Goal: Information Seeking & Learning: Learn about a topic

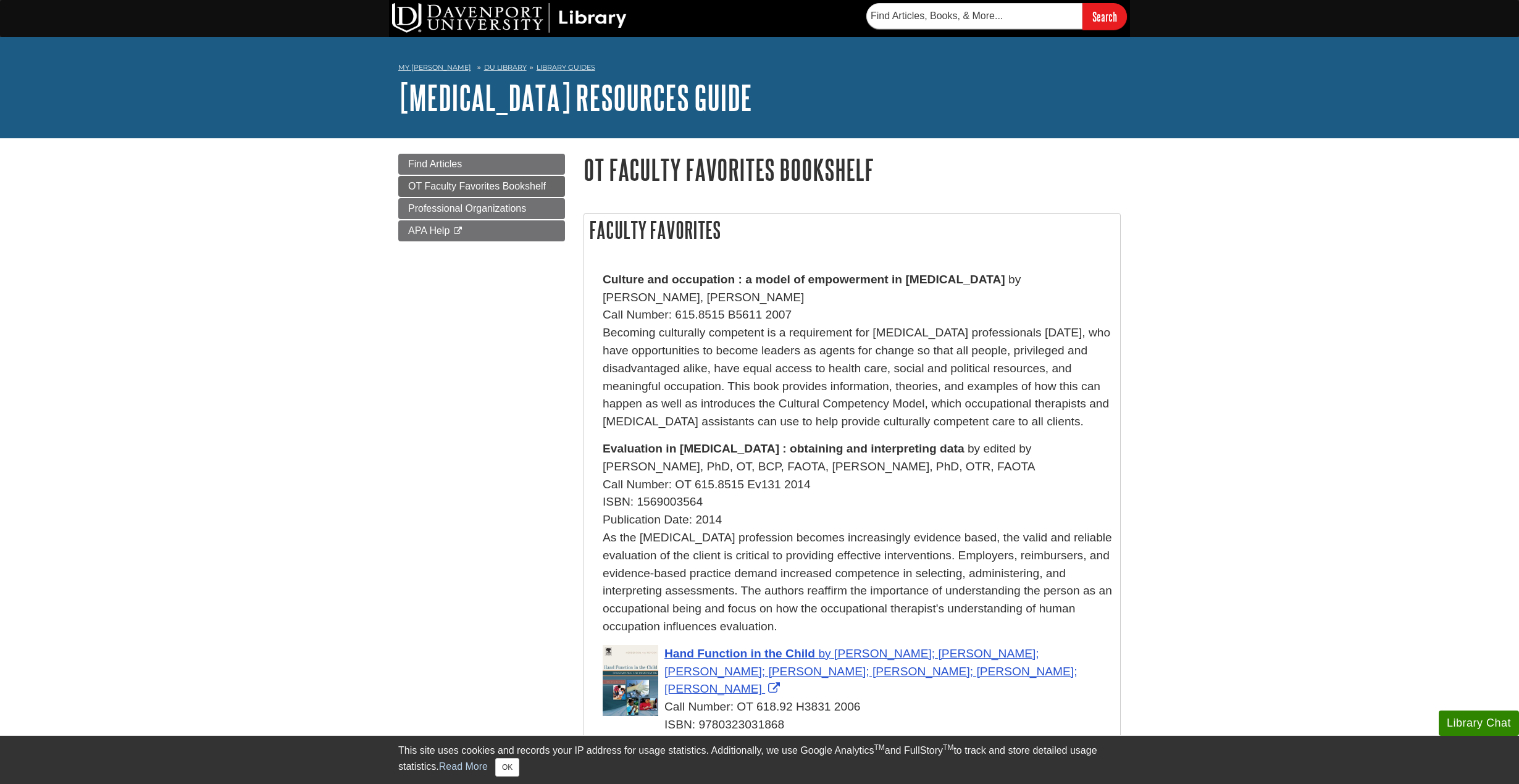
drag, startPoint x: 789, startPoint y: 315, endPoint x: 782, endPoint y: 315, distance: 7.0
click at [782, 315] on div "Call Number: 615.8515 B5611 2007" at bounding box center [859, 315] width 512 height 18
click at [981, 384] on div "Becoming culturally competent is a requirement for [MEDICAL_DATA] professionals…" at bounding box center [859, 377] width 512 height 107
click at [1005, 280] on span "Culture and occupation : a model of empowerment in [MEDICAL_DATA]" at bounding box center [804, 279] width 403 height 13
drag, startPoint x: 1086, startPoint y: 281, endPoint x: 666, endPoint y: 287, distance: 420.0
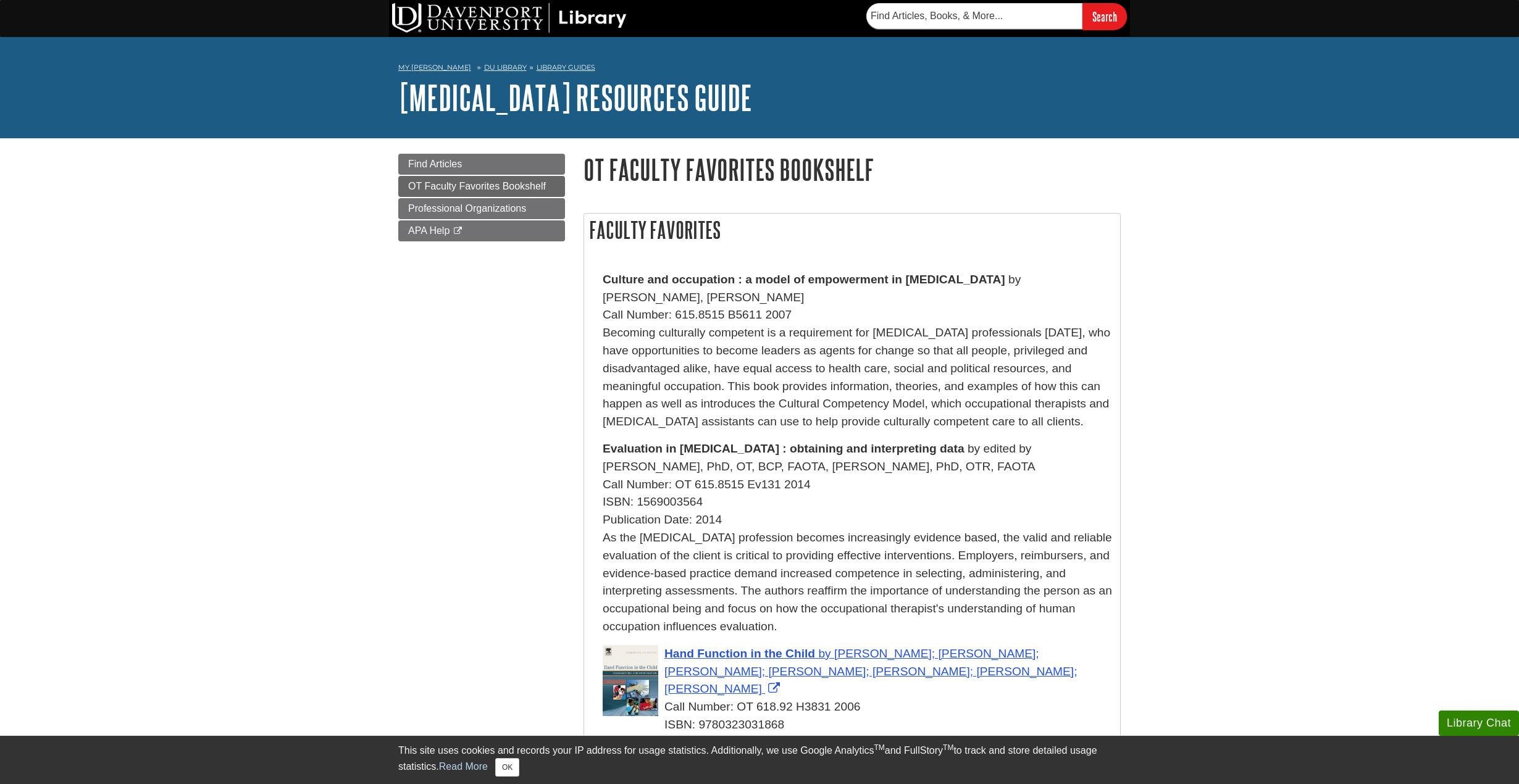
click at [666, 287] on div "Culture and occupation : a model of empowerment in [MEDICAL_DATA] by [PERSON_NA…" at bounding box center [859, 351] width 512 height 160
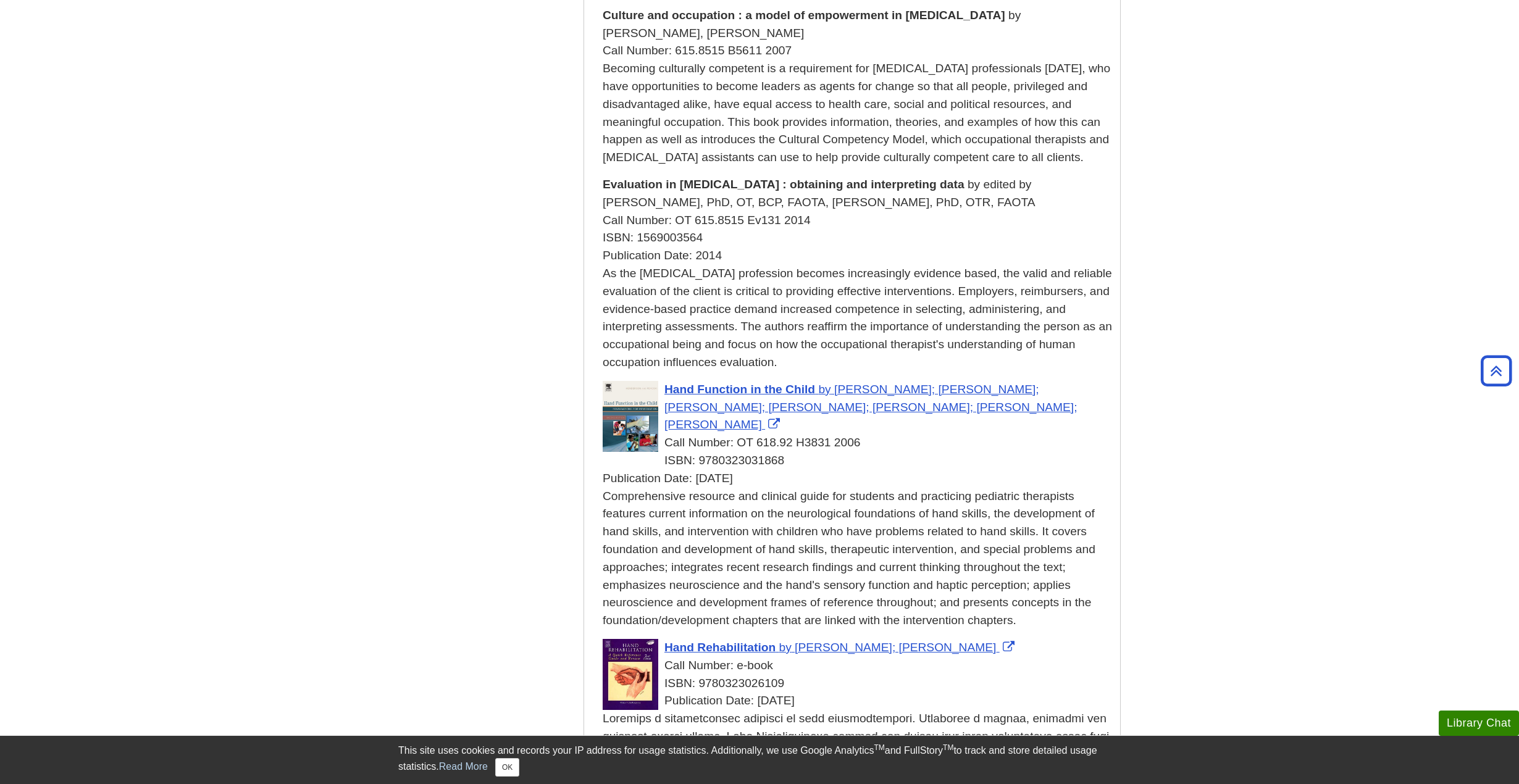
scroll to position [494, 0]
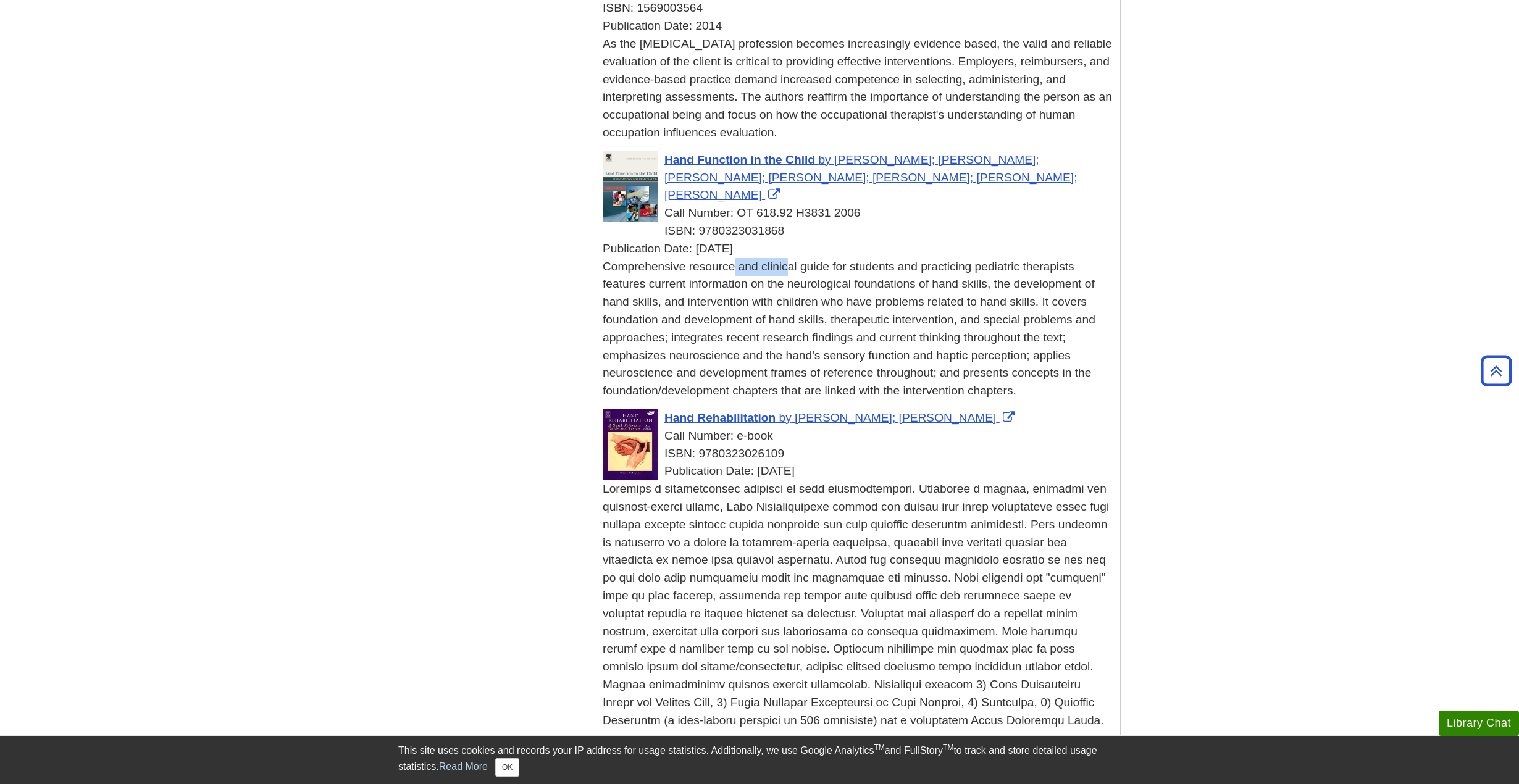
drag, startPoint x: 637, startPoint y: 258, endPoint x: 701, endPoint y: 271, distance: 65.3
click at [701, 271] on div "Comprehensive resource and clinical guide for students and practicing pediatric…" at bounding box center [859, 329] width 512 height 142
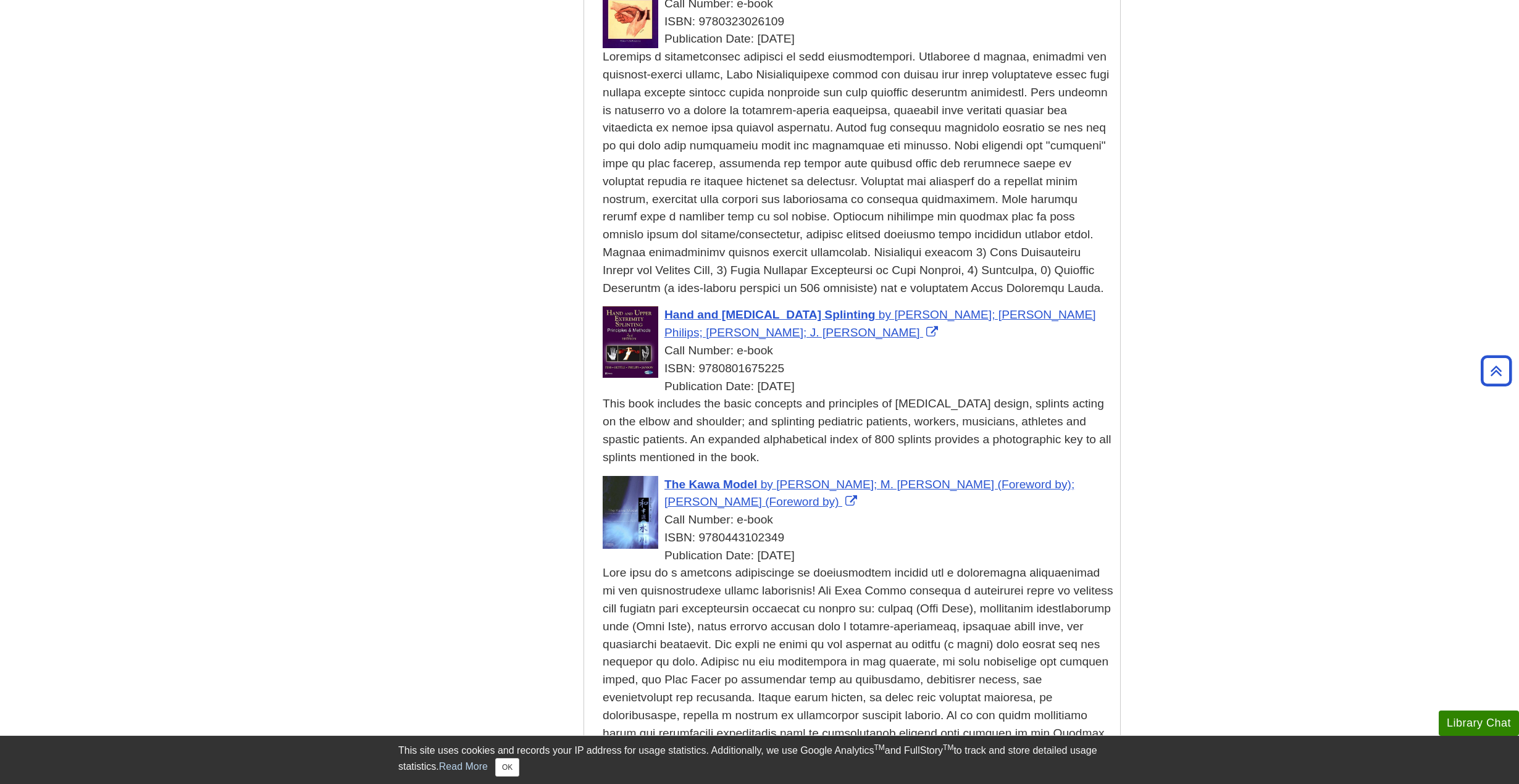
scroll to position [865, 0]
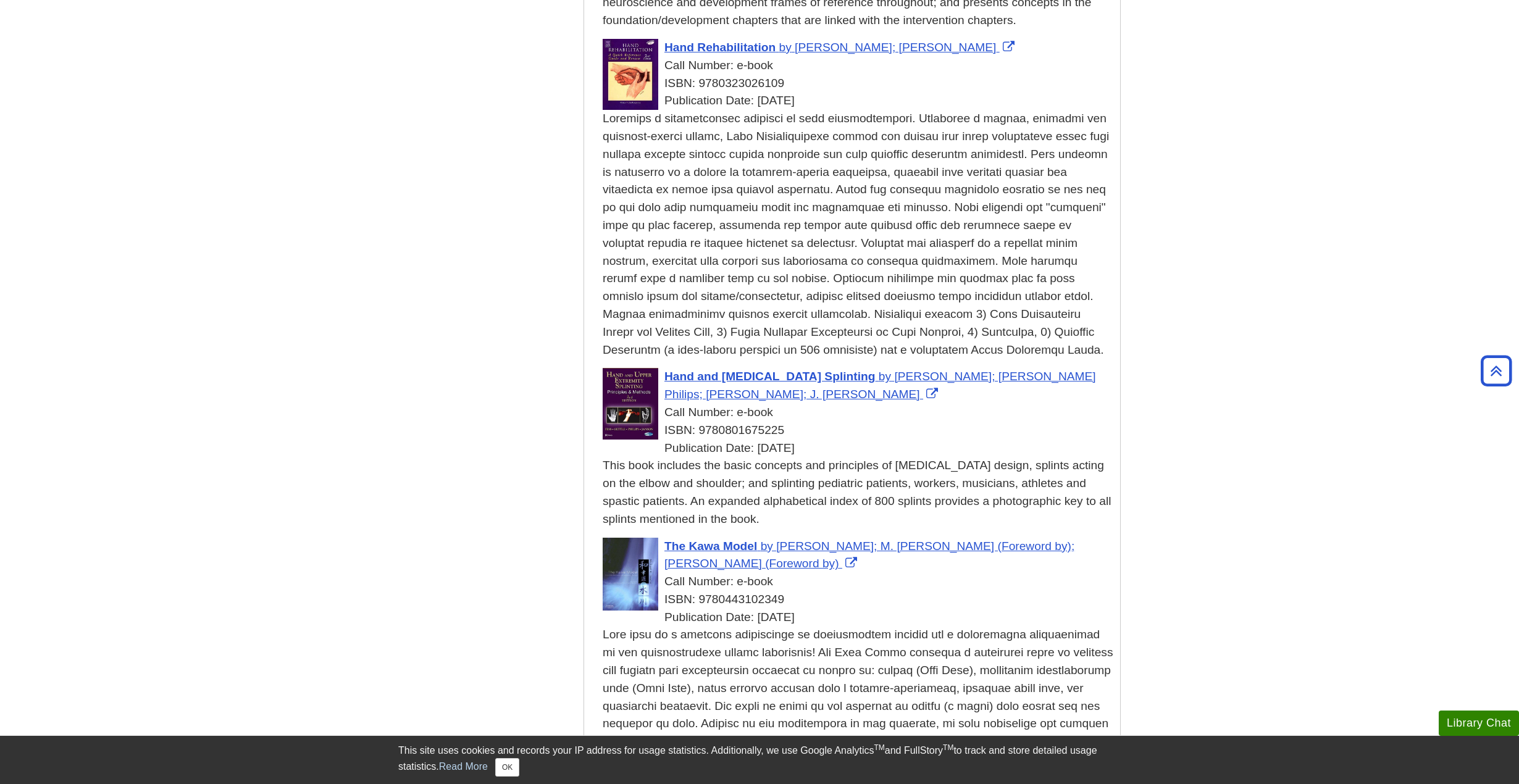
drag, startPoint x: 802, startPoint y: 143, endPoint x: 1138, endPoint y: 174, distance: 337.4
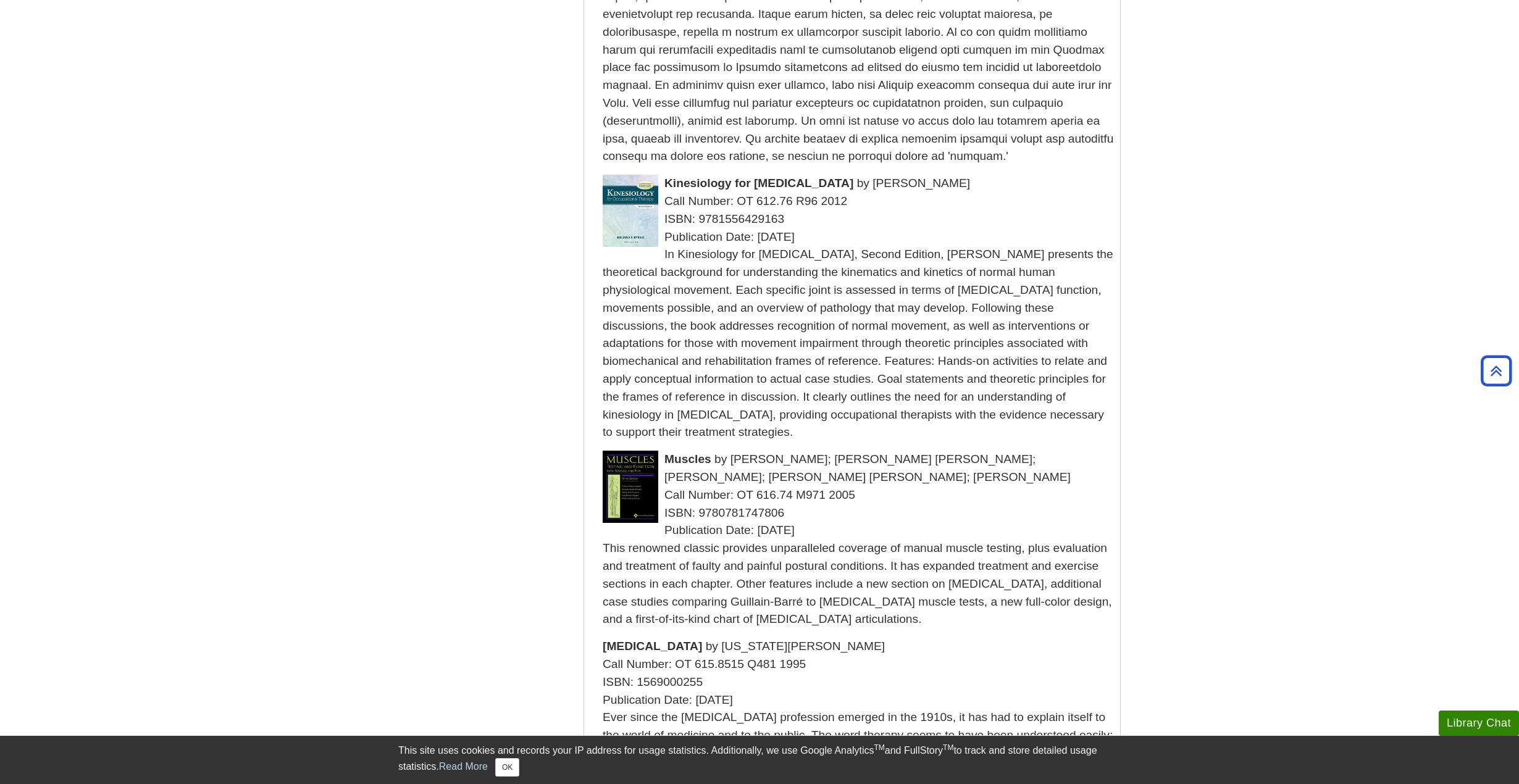
scroll to position [1729, 0]
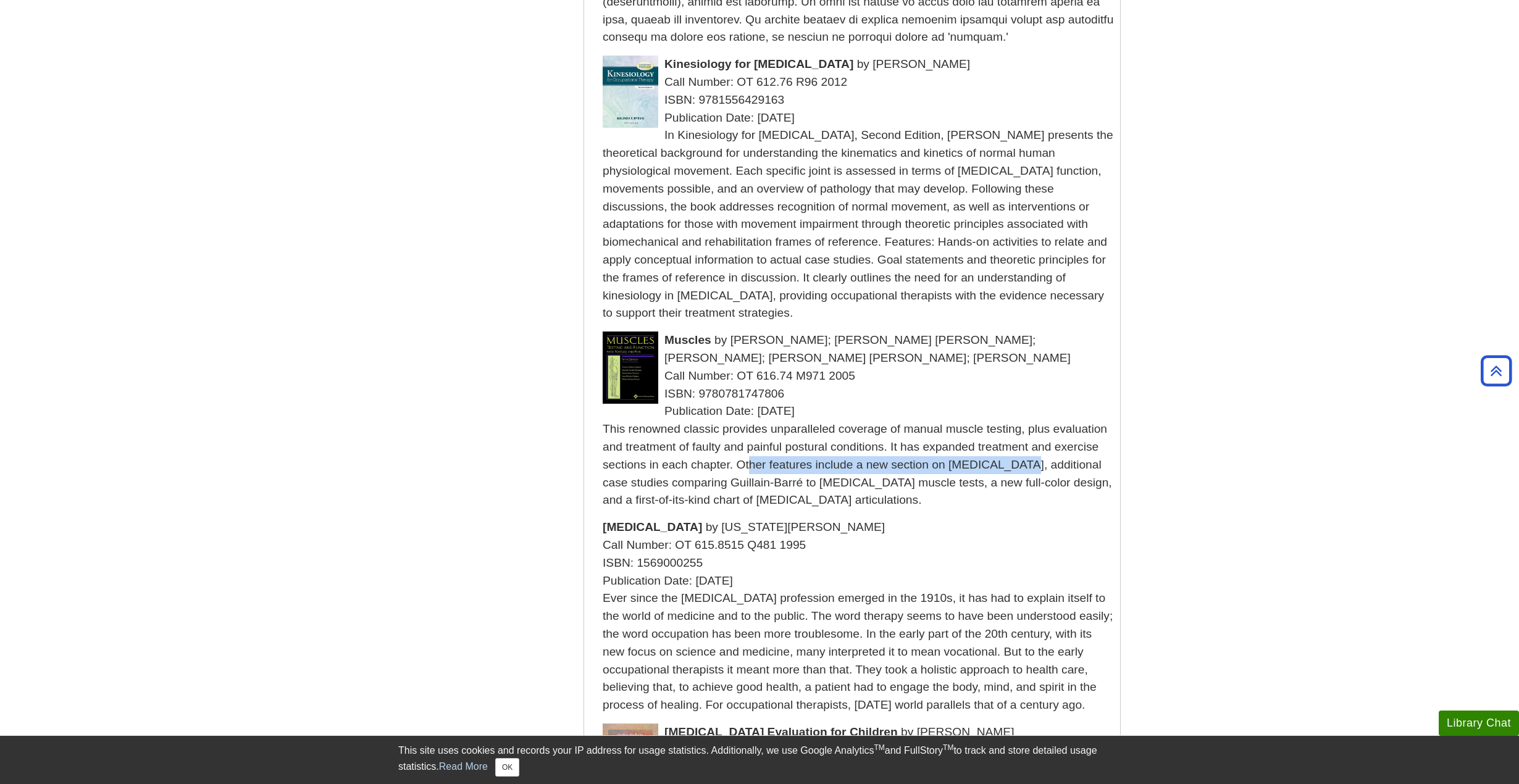
drag, startPoint x: 657, startPoint y: 472, endPoint x: 928, endPoint y: 465, distance: 271.1
click at [928, 465] on div "This renowned classic provides unparalleled coverage of manual muscle testing, …" at bounding box center [859, 464] width 512 height 89
click at [1279, 542] on body "Library Chat This site uses cookies and records your IP address for usage stati…" at bounding box center [759, 459] width 1519 height 4375
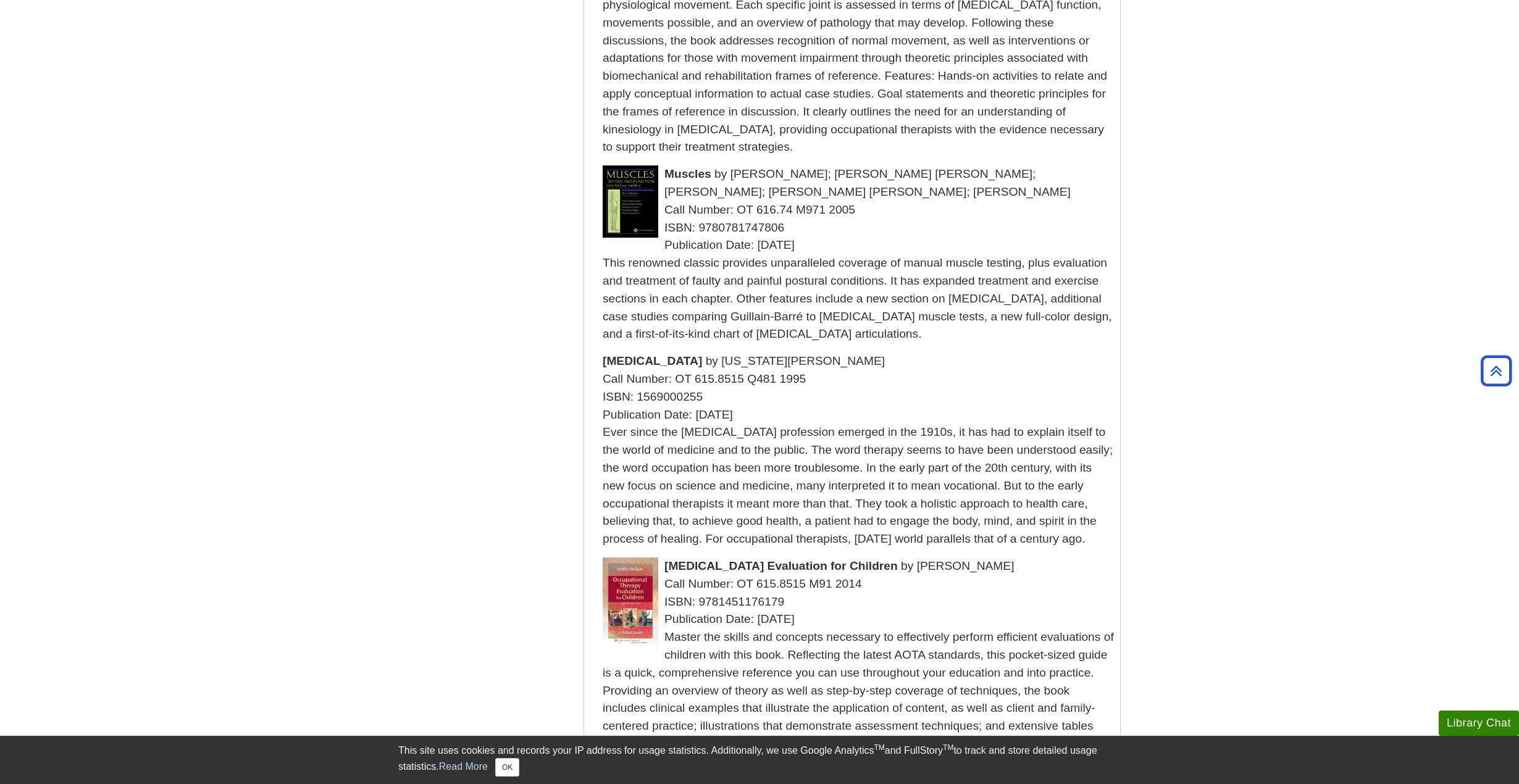
scroll to position [1976, 0]
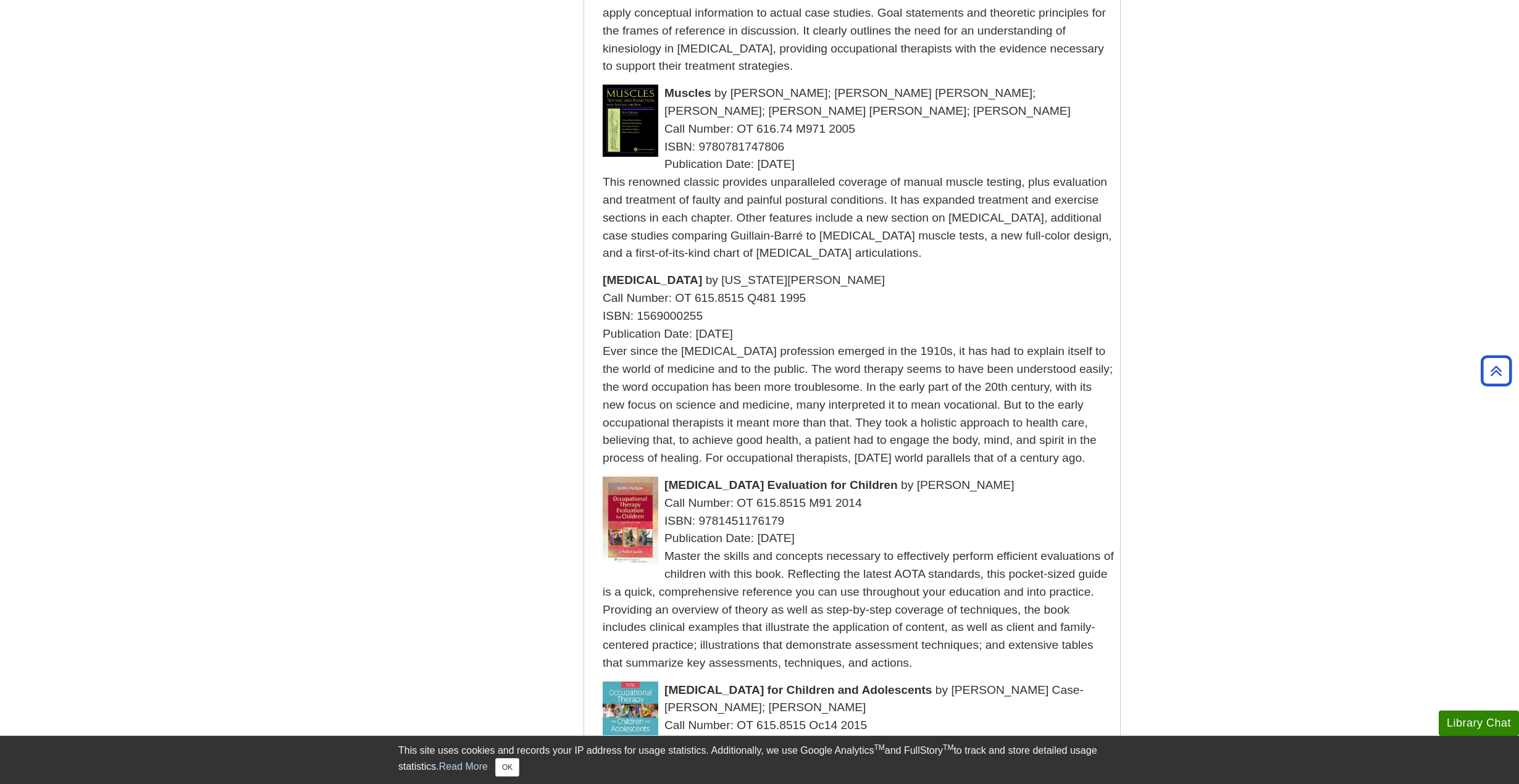
drag, startPoint x: 863, startPoint y: 436, endPoint x: 1176, endPoint y: 438, distance: 313.0
click at [1176, 438] on body "Library Chat This site uses cookies and records your IP address for usage stati…" at bounding box center [759, 212] width 1519 height 4375
click at [1202, 502] on body "Library Chat This site uses cookies and records your IP address for usage stati…" at bounding box center [759, 212] width 1519 height 4375
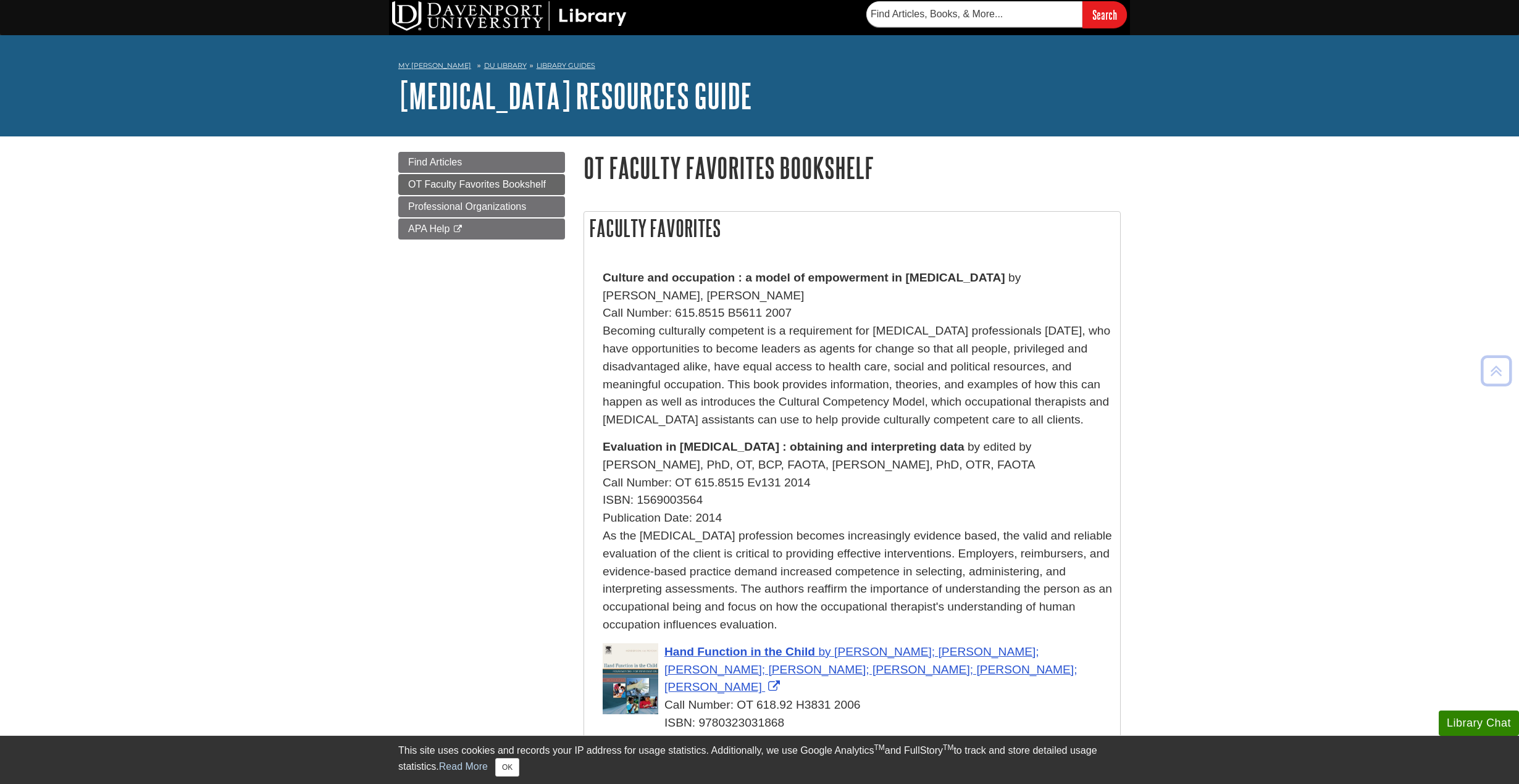
scroll to position [0, 0]
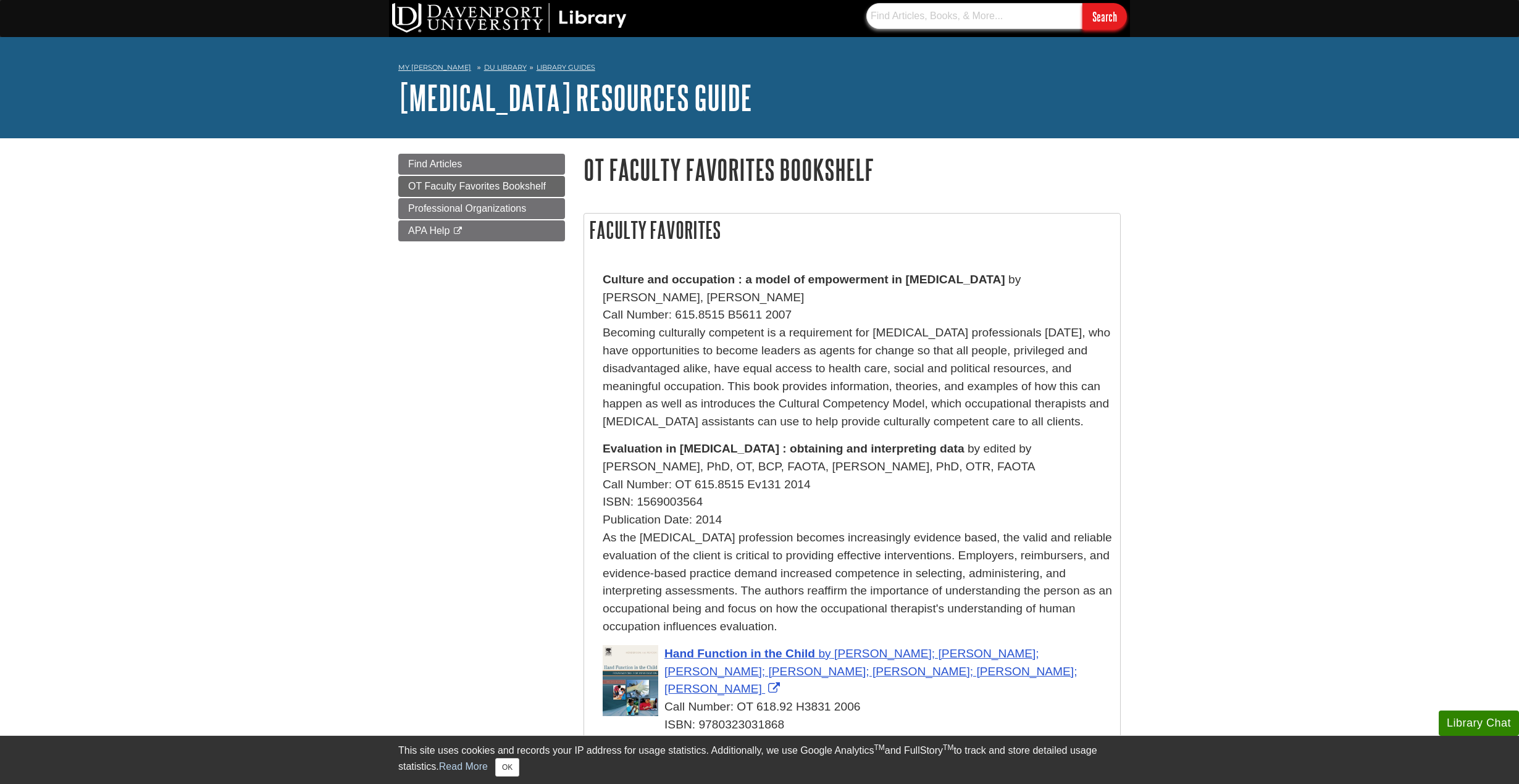
click at [950, 11] on input "text" at bounding box center [974, 16] width 216 height 26
